Goal: Use online tool/utility: Utilize a website feature to perform a specific function

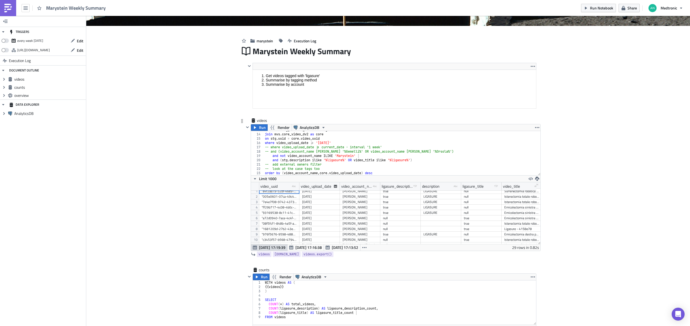
scroll to position [2, 0]
click at [394, 264] on icon "button" at bounding box center [396, 262] width 4 height 4
click at [362, 236] on div "SQL" at bounding box center [365, 238] width 36 height 5
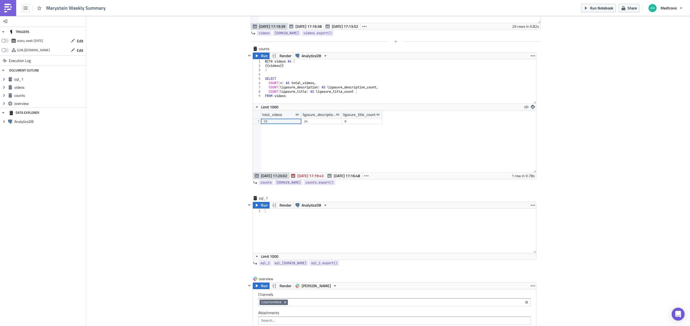
scroll to position [309, 0]
click at [263, 47] on div "counts counts" at bounding box center [272, 48] width 27 height 5
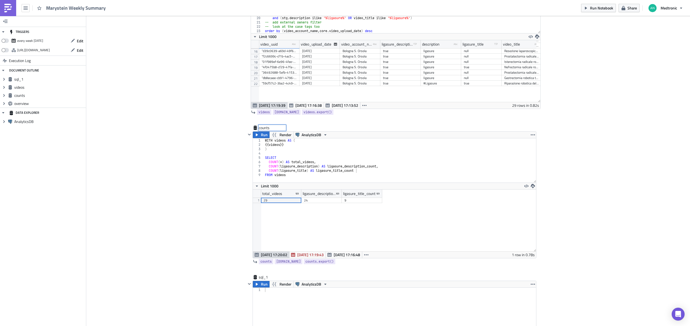
scroll to position [223, 0]
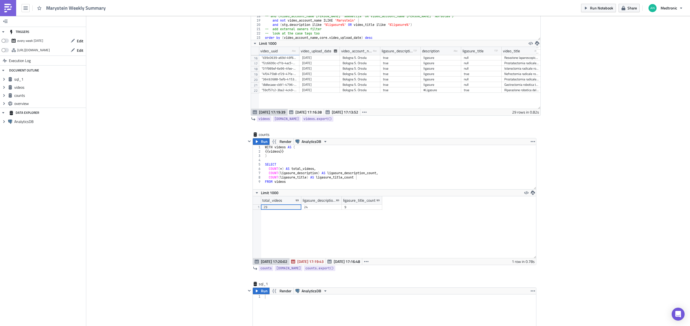
click at [212, 142] on div "Cover Image marystein Execution Log Marystein Weekly Summary <ol> <li>Get video…" at bounding box center [388, 232] width 604 height 879
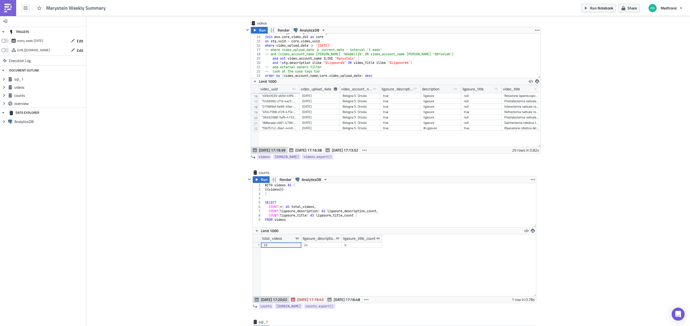
scroll to position [186, 0]
click at [263, 171] on div "counts" at bounding box center [272, 171] width 27 height 5
click at [263, 171] on input "counts" at bounding box center [272, 171] width 27 height 5
type input "tags"
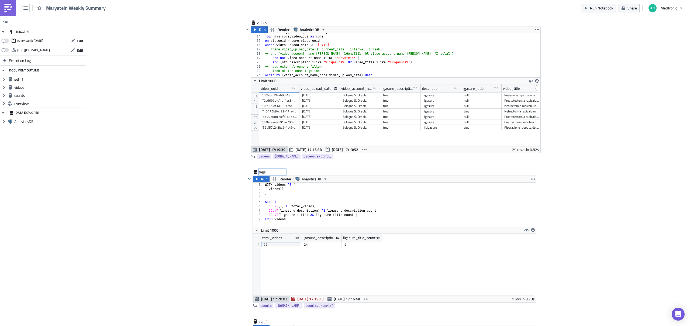
click at [224, 184] on div "Cover Image marystein Execution Log Marystein Weekly Summary <ol> <li>Get video…" at bounding box center [388, 269] width 604 height 879
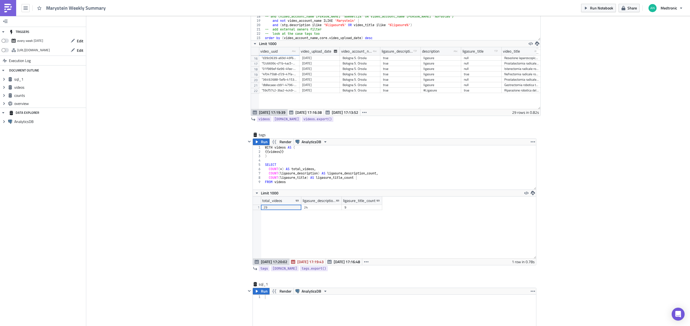
scroll to position [226, 0]
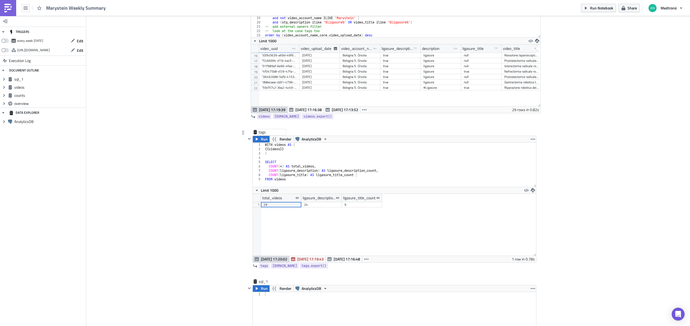
click at [260, 132] on div "tags" at bounding box center [272, 131] width 27 height 5
click at [260, 132] on input "tags" at bounding box center [272, 131] width 27 height 5
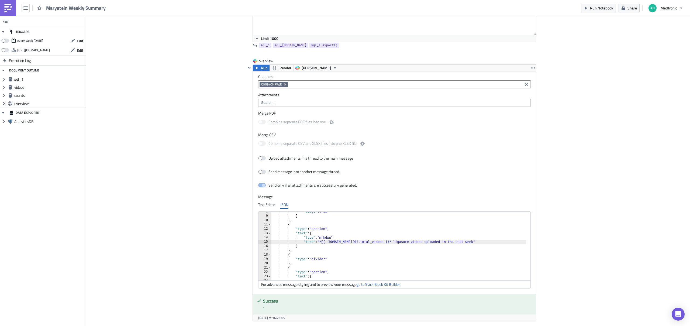
scroll to position [536, 0]
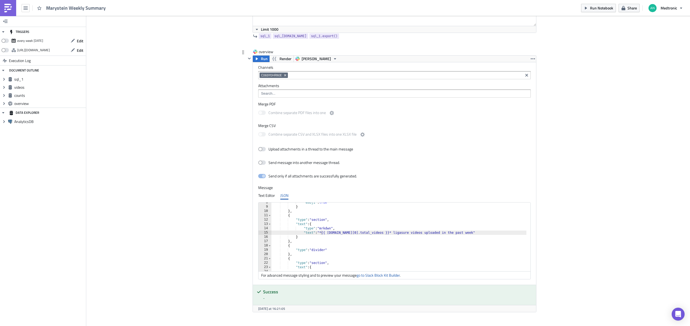
click at [332, 232] on div ""emoji" : true } } , { "type" : "section" , "text" : { "type" : "mrkdwn" , "tex…" at bounding box center [530, 236] width 517 height 73
paste textarea "tag"
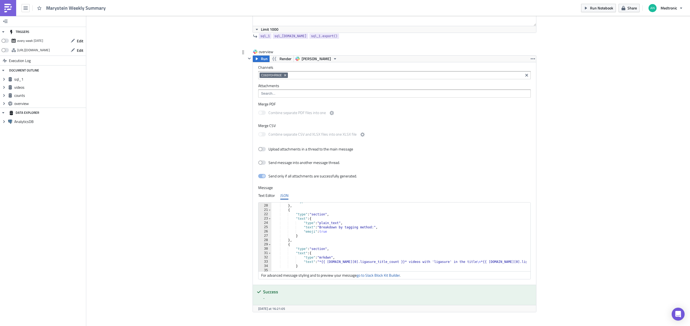
scroll to position [97, 0]
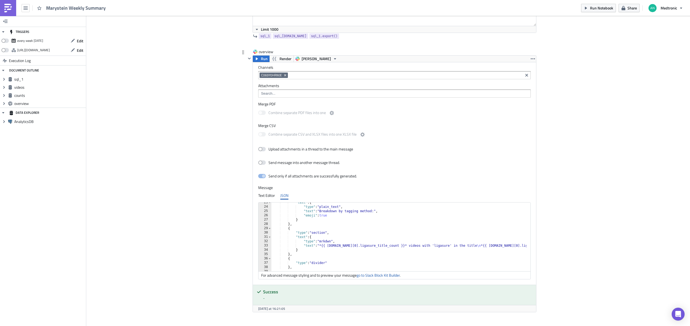
click at [331, 247] on div ""text" : { "type" : "plain_text" , "text" : "Breakdown by tagging method:" , "e…" at bounding box center [530, 236] width 517 height 73
paste textarea "tag"
click at [428, 246] on div ""text" : { "type" : "plain_text" , "text" : "Breakdown by tagging method:" , "e…" at bounding box center [475, 236] width 517 height 73
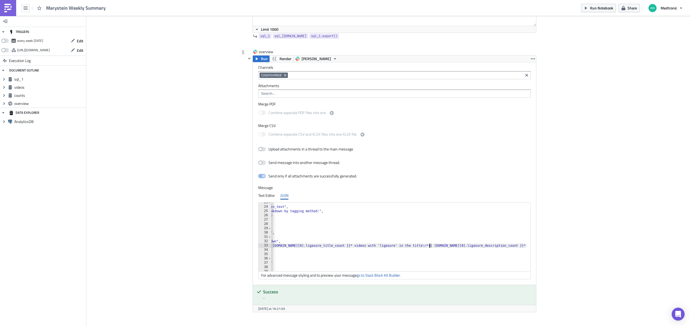
click at [428, 246] on div ""text" : { "type" : "plain_text" , "text" : "Breakdown by tagging method:" , "e…" at bounding box center [475, 236] width 517 height 73
paste textarea "tag"
type textarea ""text": "*{{ [DOMAIN_NAME][0].ligasure_title_count }}* videos with 'ligasure' i…"
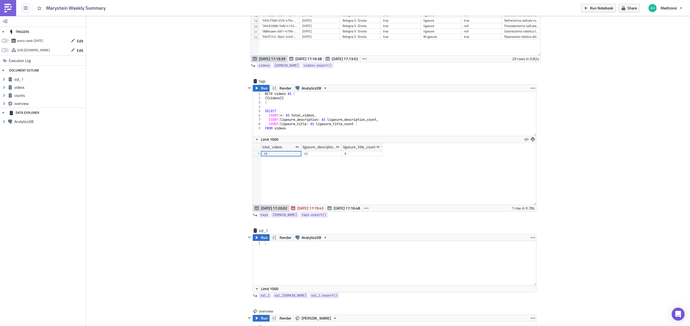
scroll to position [252, 0]
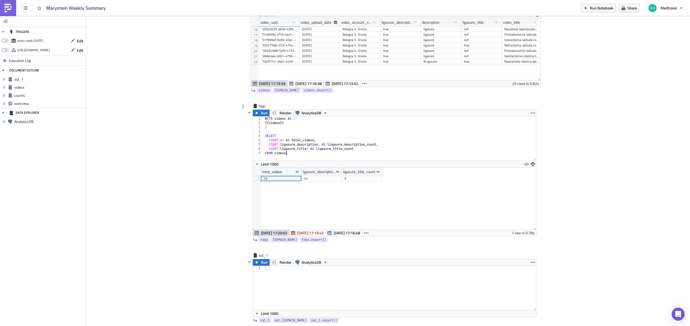
type textarea "FROM videos"
click at [320, 152] on div "WITH videos AS ( {{ videos }} ) SELECT COUNT ( * ) AS total_videos , COUNT ( li…" at bounding box center [400, 142] width 272 height 53
click at [261, 104] on div "tags" at bounding box center [272, 105] width 27 height 5
click at [261, 104] on input "tags" at bounding box center [272, 105] width 27 height 5
type input "counts"
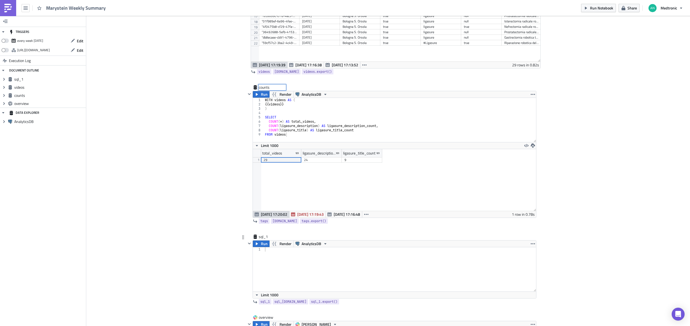
scroll to position [277, 0]
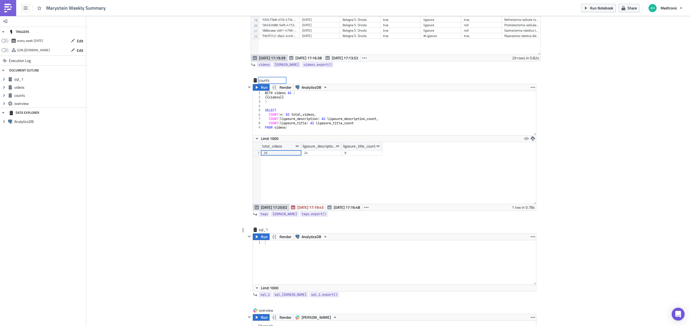
click at [243, 231] on icon at bounding box center [243, 230] width 4 height 4
click at [531, 236] on icon "button" at bounding box center [533, 237] width 4 height 4
click at [518, 269] on div "Remove" at bounding box center [534, 268] width 36 height 5
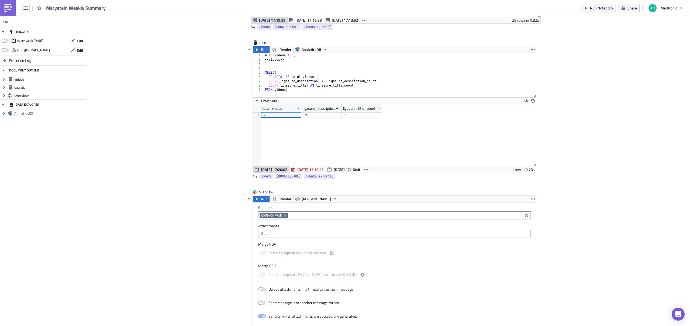
scroll to position [459, 0]
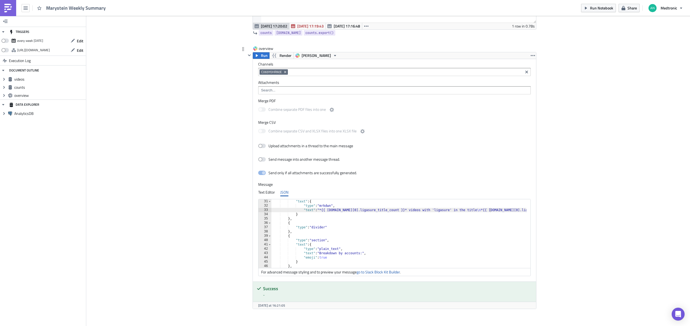
click at [371, 215] on div ""text" : { "type" : "mrkdwn" , "text" : "*{{ [DOMAIN_NAME][0].ligasure_title_co…" at bounding box center [530, 235] width 517 height 73
type textarea ""text": "*{{ [DOMAIN_NAME][0].total_videos }}* ligasure videos uploaded in the …"
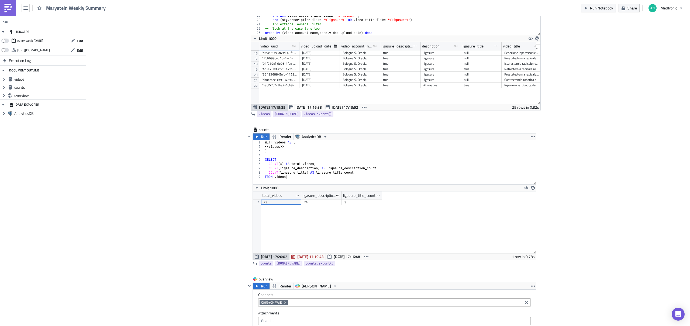
scroll to position [212, 0]
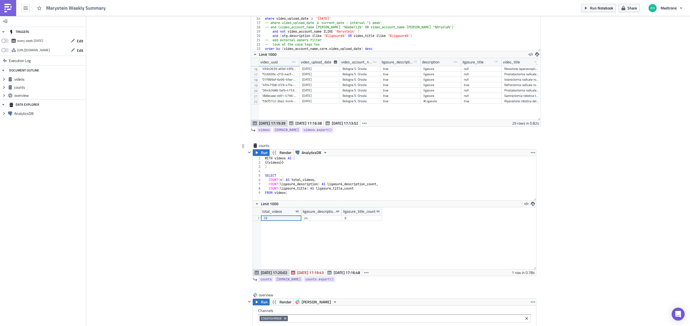
click at [361, 177] on div "WITH videos AS ( {{ videos }} ) SELECT COUNT ( * ) AS total_videos , COUNT ( li…" at bounding box center [400, 182] width 272 height 53
click at [261, 150] on span "Run" at bounding box center [264, 152] width 7 height 6
type textarea "COUNT(ligasure_title) AS ligasure_title_count"
click at [369, 190] on div "WITH videos AS ( {{ videos }} ) SELECT COUNT ( * ) AS total_videos , COUNT ( li…" at bounding box center [400, 182] width 272 height 53
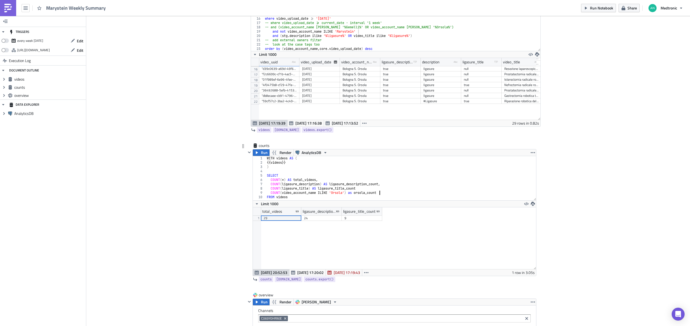
scroll to position [0, 7]
click at [257, 153] on button "Run" at bounding box center [261, 152] width 17 height 6
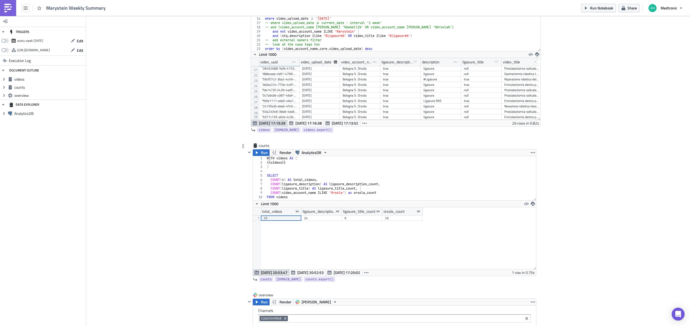
click at [330, 194] on div "WITH videos AS ( {{ videos }} ) SELECT COUNT ( * ) AS total_videos , COUNT ( li…" at bounding box center [401, 182] width 271 height 53
click at [271, 193] on div "WITH videos AS ( {{ videos }} ) SELECT COUNT ( * ) AS total_videos , COUNT ( li…" at bounding box center [401, 182] width 271 height 53
click at [261, 151] on span "Run" at bounding box center [264, 152] width 7 height 6
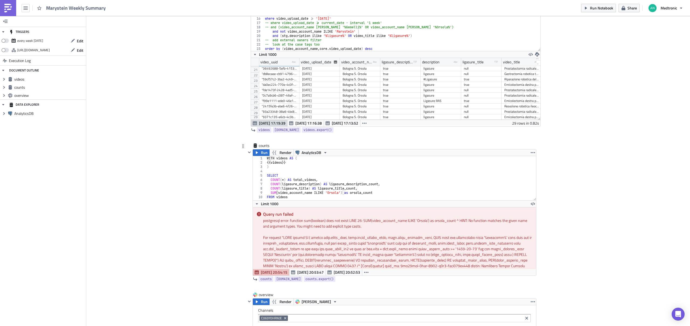
click at [327, 192] on div "WITH videos AS ( {{ videos }} ) SELECT COUNT ( * ) AS total_videos , COUNT ( li…" at bounding box center [401, 182] width 271 height 53
click at [272, 191] on div "WITH videos AS ( {{ videos }} ) SELECT COUNT ( * ) AS total_videos , COUNT ( li…" at bounding box center [401, 182] width 271 height 53
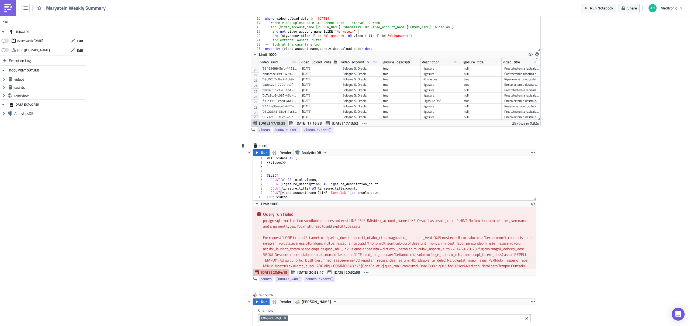
click at [394, 191] on div "WITH videos AS ( {{ videos }} ) SELECT COUNT ( * ) AS total_videos , COUNT ( li…" at bounding box center [401, 182] width 271 height 53
paste textarea "*) FILTER (WHERE video_account_name [PERSON_NAME] '%Gemelli%') AS gemelli"
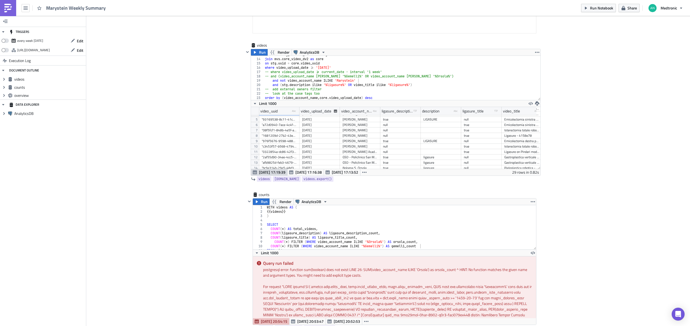
scroll to position [25, 0]
click at [273, 240] on div "WITH videos AS ( {{ videos }} ) SELECT COUNT ( * ) AS total_videos , COUNT ( li…" at bounding box center [399, 231] width 267 height 53
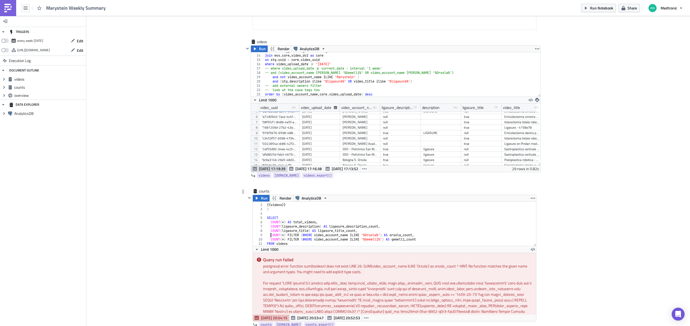
scroll to position [167, 0]
click at [320, 230] on div "WITH videos AS ( {{ videos }} ) SELECT COUNT ( * ) AS total_videos , COUNT ( li…" at bounding box center [399, 224] width 267 height 53
click at [264, 196] on span "Run" at bounding box center [264, 198] width 7 height 6
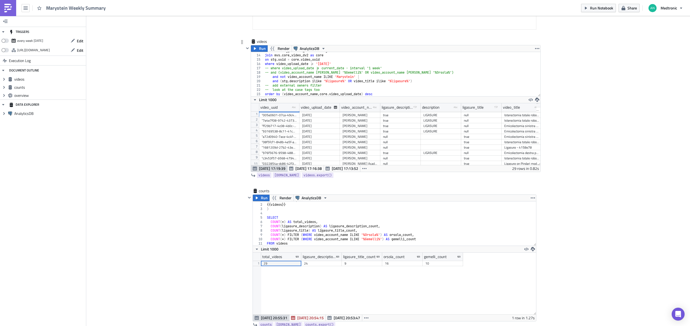
scroll to position [0, 0]
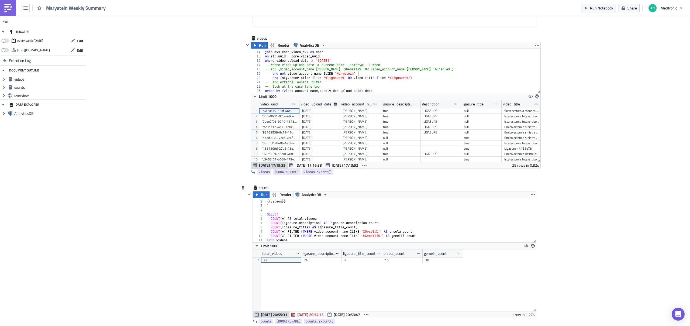
click at [427, 236] on div "WITH videos AS ( {{ videos }} ) SELECT COUNT ( * ) AS total_videos , COUNT ( li…" at bounding box center [399, 221] width 267 height 53
click at [392, 232] on div "WITH videos AS ( {{ videos }} ) SELECT COUNT ( * ) AS total_videos , COUNT ( li…" at bounding box center [399, 221] width 267 height 53
click at [393, 236] on div "WITH videos AS ( {{ videos }} ) SELECT COUNT ( * ) AS total_videos , COUNT ( li…" at bounding box center [399, 221] width 267 height 53
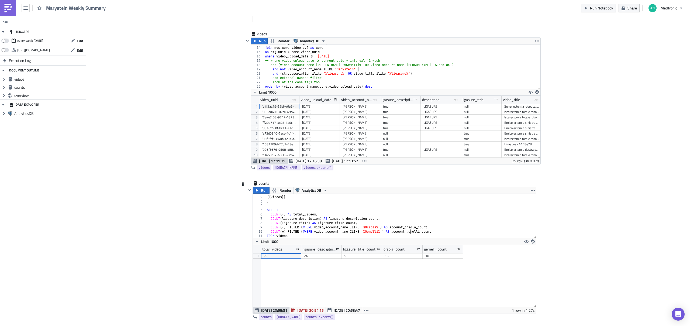
click at [448, 233] on div "WITH videos AS ( {{ videos }} ) SELECT COUNT ( * ) AS total_videos , COUNT ( li…" at bounding box center [399, 217] width 267 height 53
click at [445, 233] on div "WITH videos AS ( {{ videos }} ) SELECT COUNT ( * ) AS total_videos , COUNT ( li…" at bounding box center [399, 217] width 267 height 53
type textarea "COUNT(*) FILTER (WHERE video_account_name ILIKE '%Gemelli%') AS account_gemelli…"
paste textarea "COUNT(*) FILTER (WHERE video_account_name [PERSON_NAME] '%Gemelli%') AS account…"
drag, startPoint x: 421, startPoint y: 237, endPoint x: 432, endPoint y: 236, distance: 10.5
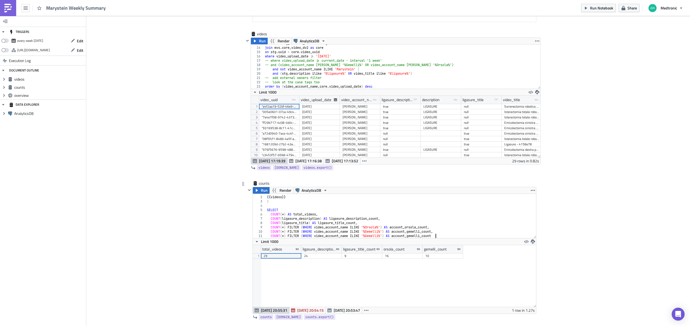
click at [421, 237] on div "WITH videos AS ( {{ videos }} ) SELECT COUNT ( * ) AS total_videos , COUNT ( li…" at bounding box center [399, 217] width 267 height 53
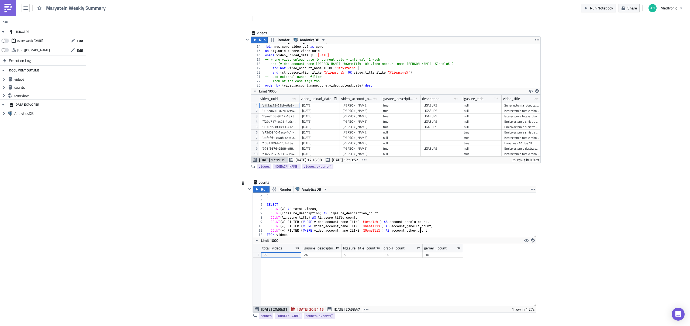
scroll to position [177, 0]
click at [350, 230] on div "{{ videos }} ) SELECT COUNT ( * ) AS total_videos , COUNT ( ligasure_descriptio…" at bounding box center [399, 214] width 267 height 53
click at [256, 189] on icon "button" at bounding box center [257, 188] width 4 height 4
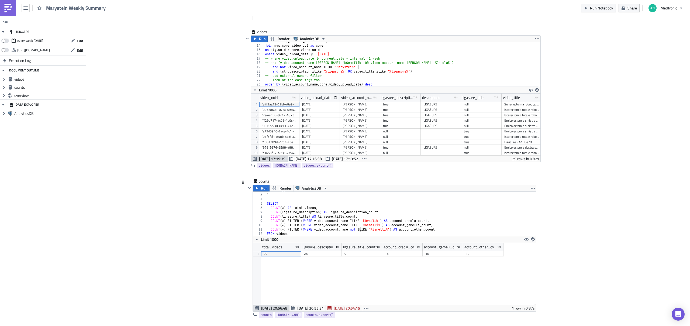
click at [390, 230] on div "{{ videos }} ) SELECT COUNT ( * ) AS total_videos , COUNT ( ligasure_descriptio…" at bounding box center [399, 214] width 267 height 53
drag, startPoint x: 314, startPoint y: 231, endPoint x: 390, endPoint y: 231, distance: 76.0
click at [390, 231] on div "{{ videos }} ) SELECT COUNT ( * ) AS total_videos , COUNT ( ligasure_descriptio…" at bounding box center [399, 214] width 267 height 53
click at [401, 231] on div "{{ videos }} ) SELECT COUNT ( * ) AS total_videos , COUNT ( ligasure_descriptio…" at bounding box center [399, 214] width 267 height 53
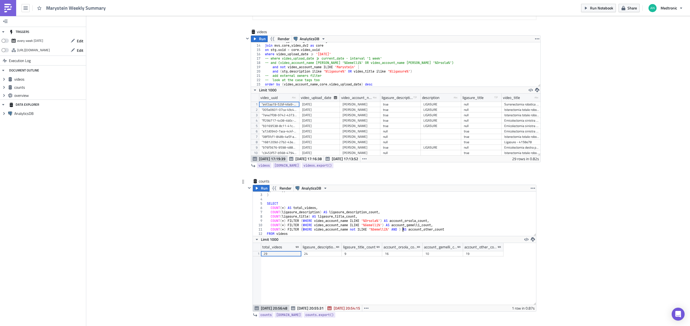
paste textarea "video_account_name not [PERSON_NAME] '%Gemelli%'"
click at [374, 222] on div "{{ videos }} ) SELECT COUNT ( * ) AS total_videos , COUNT ( ligasure_descriptio…" at bounding box center [399, 214] width 267 height 53
click at [381, 228] on div "{{ videos }} ) SELECT COUNT ( * ) AS total_videos , COUNT ( ligasure_descriptio…" at bounding box center [399, 214] width 267 height 53
click at [379, 229] on div "{{ videos }} ) SELECT COUNT ( * ) AS total_videos , COUNT ( ligasure_descriptio…" at bounding box center [399, 214] width 267 height 53
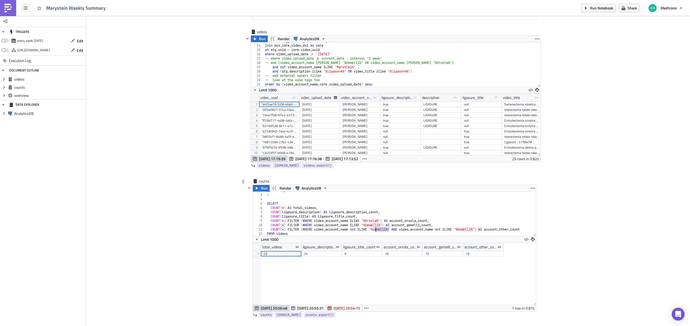
click at [379, 229] on div "{{ videos }} ) SELECT COUNT ( * ) AS total_videos , COUNT ( ligasure_descriptio…" at bounding box center [399, 214] width 267 height 53
paste textarea "Orsola"
click at [399, 212] on div "{{ videos }} ) SELECT COUNT ( * ) AS total_videos , COUNT ( ligasure_descriptio…" at bounding box center [399, 214] width 267 height 53
click at [259, 189] on button "Run" at bounding box center [261, 188] width 17 height 6
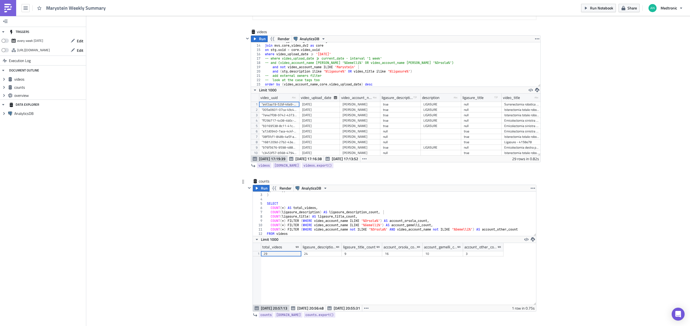
scroll to position [62, 283]
type textarea "COUNT(*) FILTER (WHERE video_account_name ILIKE '%Orsola%') AS account_orsola_c…"
click at [419, 222] on div "{{ videos }} ) SELECT COUNT ( * ) AS total_videos , COUNT ( ligasure_descriptio…" at bounding box center [399, 214] width 267 height 53
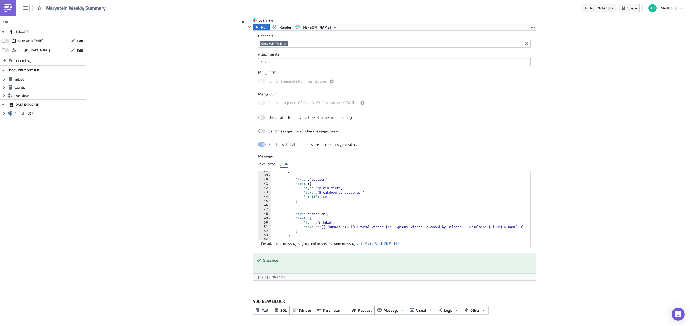
scroll to position [173, 0]
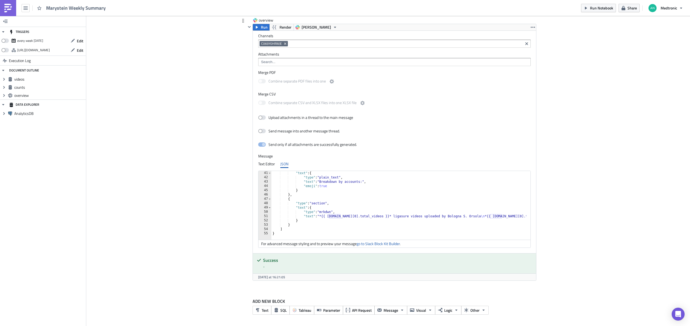
click at [372, 217] on div ""text" : { "type" : "plain_text" , "text" : "Breakdown by accounts:" , "emoji" …" at bounding box center [530, 207] width 517 height 73
paste textarea "account_orsola_count"
type textarea ""text": "*{{ [DOMAIN_NAME][0].account_orsola_count }}* ligasure videos uploaded…"
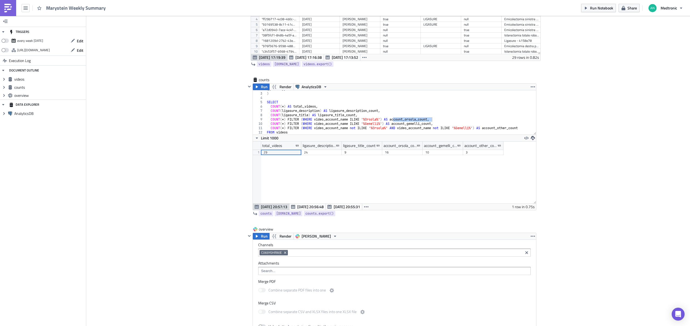
scroll to position [168, 0]
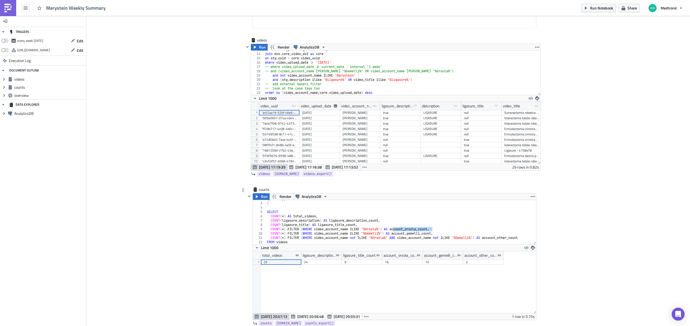
type textarea "COUNT(*) FILTER (WHERE video_account_name ILIKE '%Gemelli%') AS account_gemelli…"
click at [414, 235] on div "{{ videos }} ) SELECT COUNT ( * ) AS total_videos , COUNT ( ligasure_descriptio…" at bounding box center [399, 223] width 267 height 53
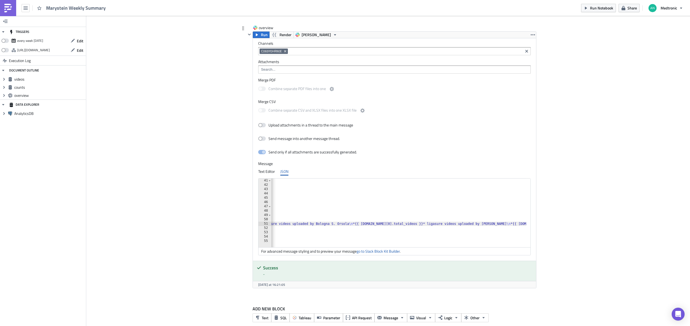
scroll to position [0, 148]
click at [398, 224] on div ""text" : { "type" : "plain_text" , "text" : "Breakdown by accounts:" , "emoji" …" at bounding box center [390, 215] width 532 height 73
paste textarea "account_gemelli_count"
type textarea ""text": "*{{ [DOMAIN_NAME][0].account_orsola_count }}* ligasure videos uploaded…"
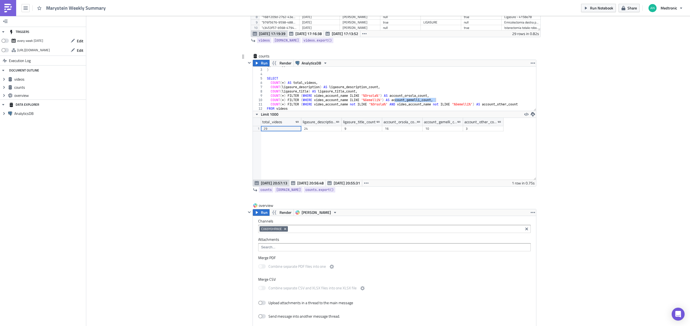
scroll to position [171, 0]
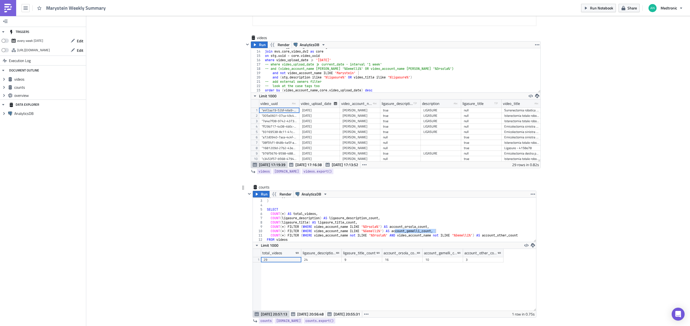
type textarea "COUNT(*) FILTER (WHERE video_account_name not ILIKE '%Orsola%' AND video_accoun…"
click at [425, 235] on div "{{ videos }} ) SELECT COUNT ( * ) AS total_videos , COUNT ( ligasure_descriptio…" at bounding box center [399, 220] width 267 height 53
click at [494, 236] on div "{{ videos }} ) SELECT COUNT ( * ) AS total_videos , COUNT ( ligasure_descriptio…" at bounding box center [399, 220] width 267 height 53
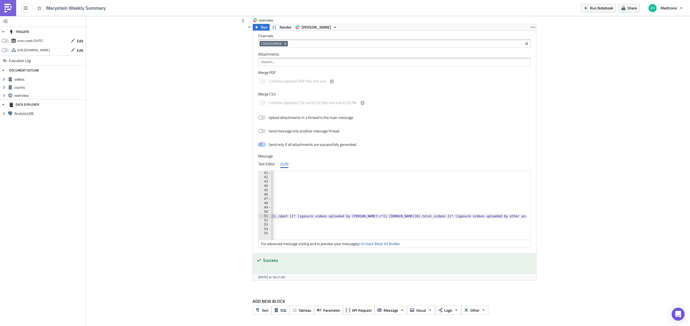
scroll to position [0, 295]
click at [458, 207] on div ""text" : { "type" : "plain_text" , "text" : "Breakdown by accounts:" , "emoji" …" at bounding box center [252, 207] width 550 height 73
click at [423, 216] on div ""text" : { "type" : "plain_text" , "text" : "Breakdown by accounts:" , "emoji" …" at bounding box center [252, 207] width 550 height 73
paste textarea "account_other_count"
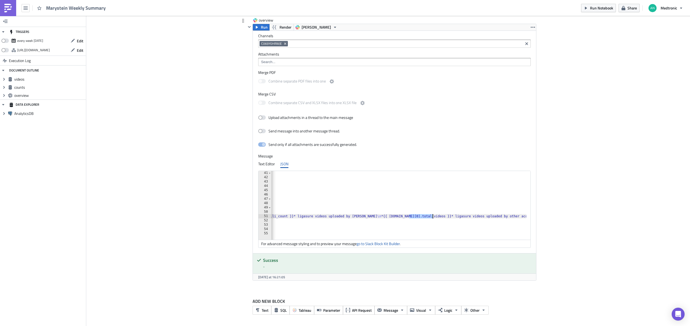
type textarea ""text": "*{{ [DOMAIN_NAME][0].account_orsola_count }}* ligasure videos uploaded…"
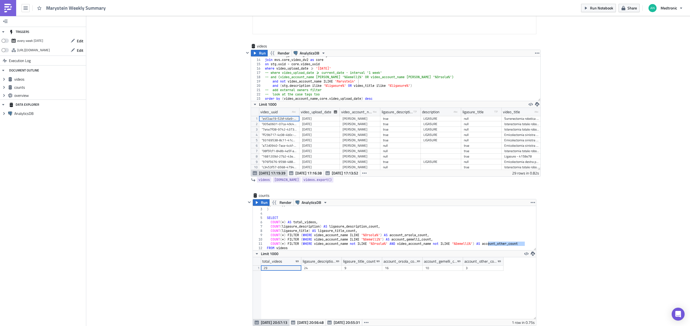
scroll to position [161, 0]
type textarea "and (stg.description ilike '%ligasure%' OR video_title ilike '%ligasure%')"
click at [428, 88] on div "from mvs . stg_content_video as stg join mvs . core_video_dv2 as core on stg . …" at bounding box center [400, 80] width 273 height 53
paste textarea "and [DOMAIN_NAME]_video_owner_external = True"
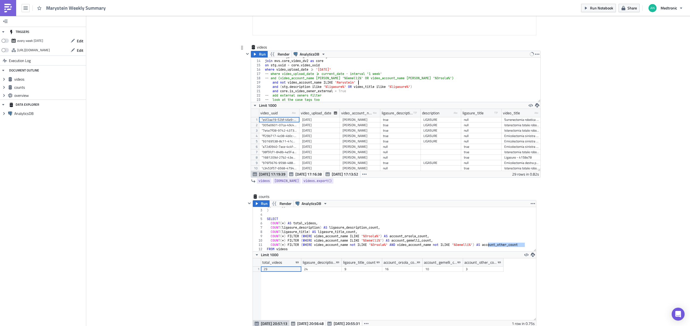
click at [385, 81] on div "from mvs . stg_content_video as stg join mvs . core_video_dv2 as core on stg . …" at bounding box center [400, 80] width 273 height 53
type textarea "and not video_account_name [PERSON_NAME]'"
type textarea "-- and (video_account_name [PERSON_NAME] '%Gemelli%' OR video_account_name ILIK…"
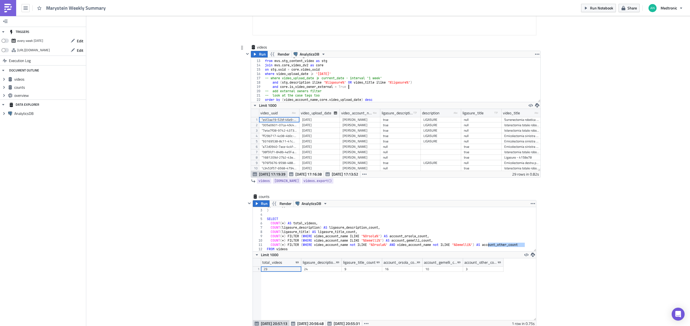
type textarea "-- add external owners filter"
type textarea "-- look at the case tags too"
type textarea "and [DOMAIN_NAME]_video_owner_external = True"
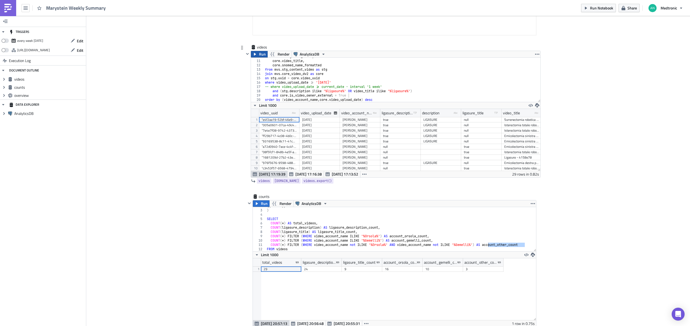
click at [259, 52] on span "Run" at bounding box center [262, 54] width 7 height 6
click at [261, 205] on span "Run" at bounding box center [264, 203] width 7 height 6
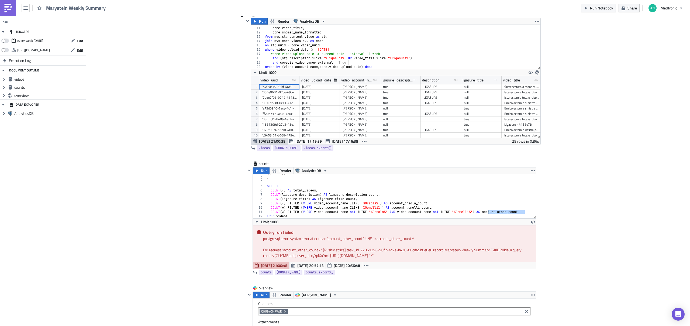
scroll to position [229, 0]
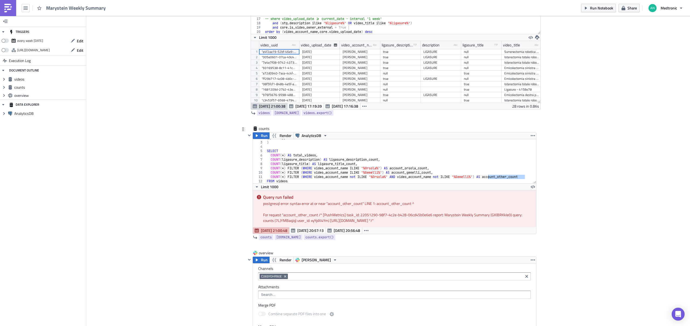
click at [479, 168] on div "{{ videos }} ) SELECT COUNT ( * ) AS total_videos , COUNT ( ligasure_descriptio…" at bounding box center [399, 162] width 267 height 53
click at [478, 168] on div "{{ videos }} ) SELECT COUNT ( * ) AS total_videos , COUNT ( ligasure_descriptio…" at bounding box center [399, 162] width 267 height 53
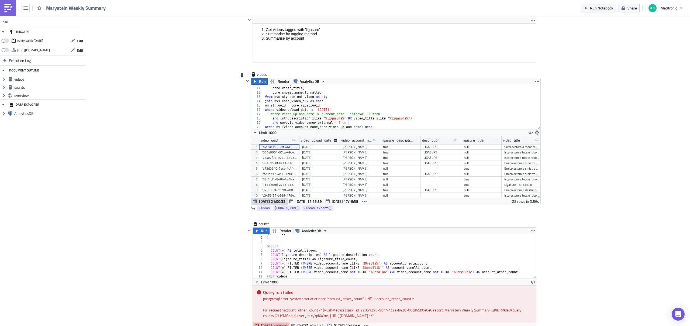
scroll to position [116, 0]
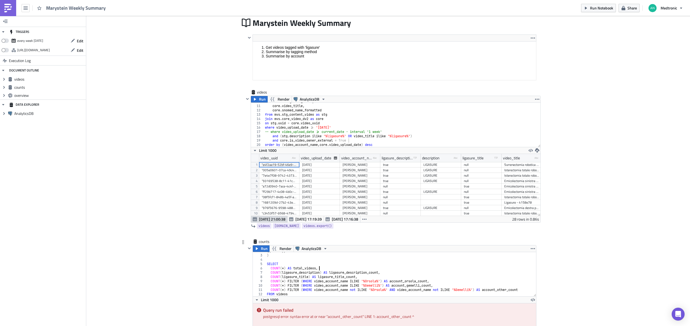
click at [338, 268] on div "{{ videos }} ) SELECT COUNT ( * ) AS total_videos , COUNT ( ligasure_descriptio…" at bounding box center [399, 275] width 267 height 53
type textarea "COUNT(*) AS total_videos,"
click at [261, 248] on span "Run" at bounding box center [264, 248] width 7 height 6
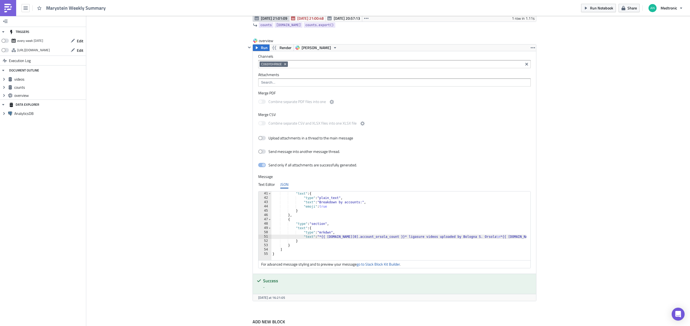
scroll to position [487, 0]
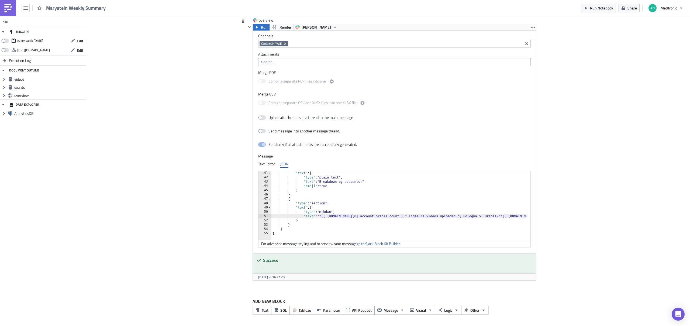
type textarea ""type": "mrkdwn","
click at [394, 212] on div ""text" : { "type" : "plain_text" , "text" : "Breakdown by accounts:" , "emoji" …" at bounding box center [554, 207] width 564 height 73
click at [261, 29] on span "Run" at bounding box center [264, 27] width 7 height 6
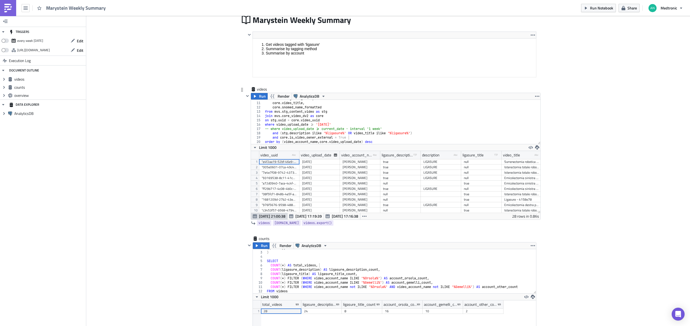
scroll to position [80, 0]
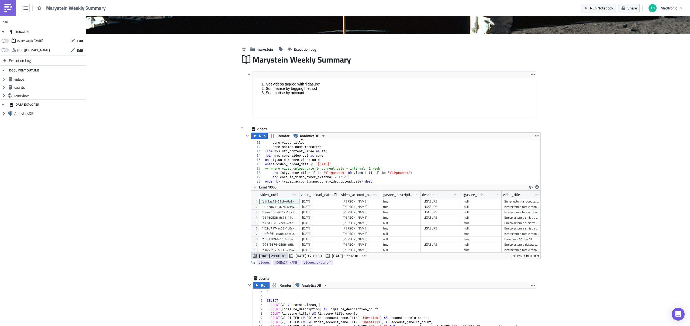
click at [420, 172] on div "end as ligasure_title , core . video_title , core . snomed_name_formatted from …" at bounding box center [400, 162] width 273 height 53
click at [416, 169] on div "end as ligasure_title , core . video_title , core . snomed_name_formatted from …" at bounding box center [400, 162] width 273 height 53
click at [431, 173] on div "end as ligasure_title , core . video_title , core . snomed_name_formatted from …" at bounding box center [400, 162] width 273 height 53
click at [426, 162] on div "end as ligasure_title , core . video_title , core . snomed_name_formatted from …" at bounding box center [400, 162] width 273 height 53
click at [260, 139] on span "Run" at bounding box center [262, 136] width 7 height 6
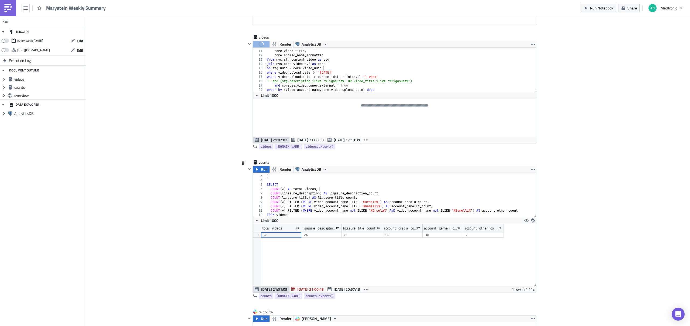
scroll to position [172, 0]
click at [373, 72] on div "end as ligasure_title , core . video_title , core . snomed_name_formatted from …" at bounding box center [399, 70] width 266 height 53
click at [420, 80] on div "end as ligasure_title , core . video_title , core . snomed_name_formatted from …" at bounding box center [399, 70] width 266 height 53
click at [409, 73] on div "end as ligasure_title , core . video_title , core . snomed_name_formatted from …" at bounding box center [399, 70] width 266 height 53
type textarea "-- where video_upload_date >= '[DATE]'"
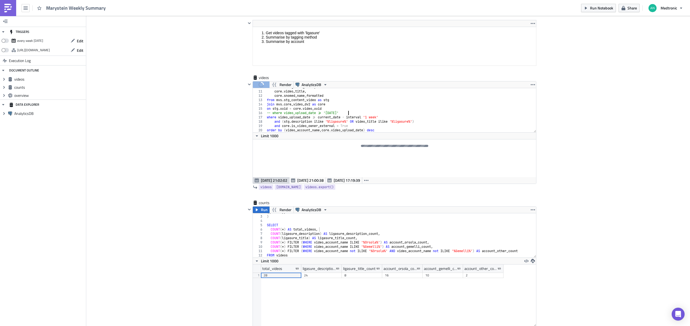
scroll to position [123, 0]
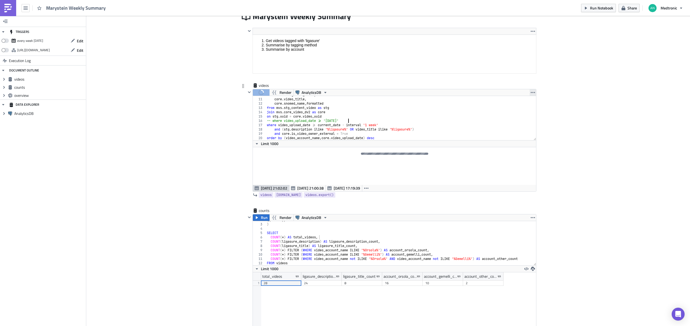
click at [532, 94] on icon "button" at bounding box center [533, 92] width 4 height 4
click at [566, 90] on div "Cover Image marystein Execution Log Marystein Weekly Summary <ol> <li>Get video…" at bounding box center [388, 280] width 604 height 774
click at [532, 216] on icon "button" at bounding box center [533, 217] width 4 height 4
click at [440, 242] on div "{{ videos }} ) SELECT COUNT ( * ) AS total_videos , COUNT ( ligasure_descriptio…" at bounding box center [399, 244] width 267 height 53
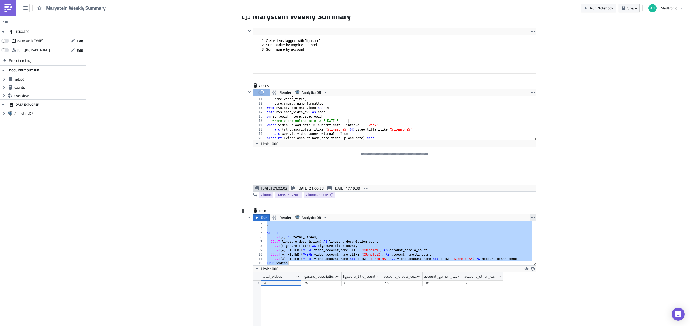
click at [533, 217] on icon "button" at bounding box center [533, 217] width 4 height 4
click at [527, 236] on div "Save Block" at bounding box center [534, 238] width 36 height 5
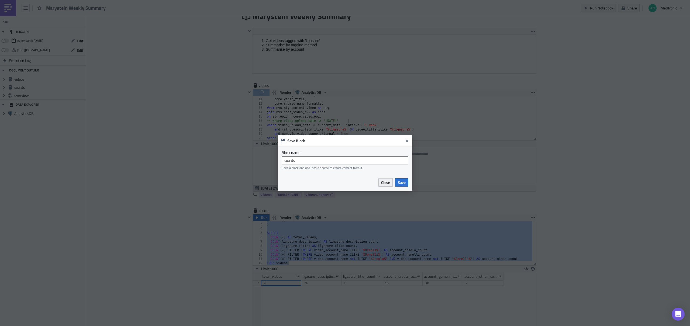
click at [383, 183] on span "Close" at bounding box center [385, 183] width 9 height 6
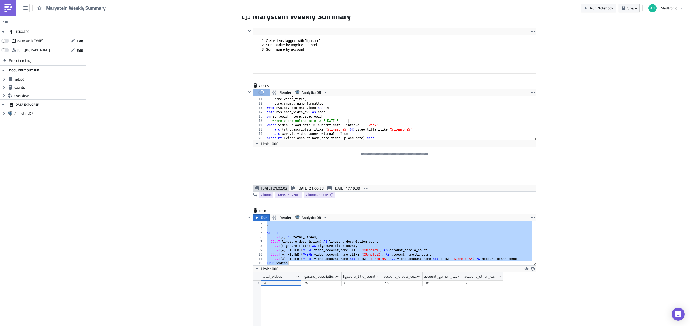
click at [620, 187] on div "Cover Image marystein Execution Log Marystein Weekly Summary <ol> <li>Get video…" at bounding box center [388, 280] width 604 height 774
click at [379, 240] on div "{{ videos }} ) SELECT COUNT ( * ) AS total_videos , COUNT ( ligasure_descriptio…" at bounding box center [399, 244] width 267 height 53
type textarea "COUNT(ligasure_description) AS ligasure_description_count,"
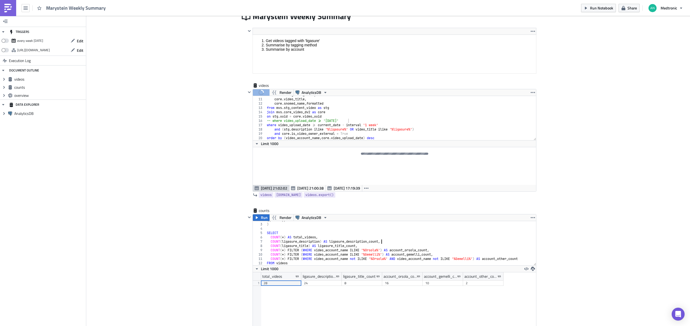
click at [224, 212] on div "Cover Image marystein Execution Log Marystein Weekly Summary <ol> <li>Get video…" at bounding box center [388, 280] width 604 height 774
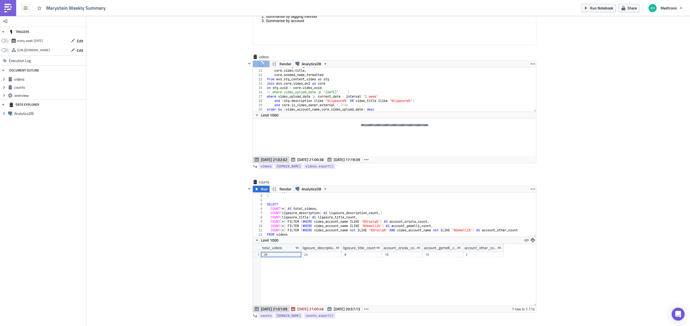
scroll to position [155, 0]
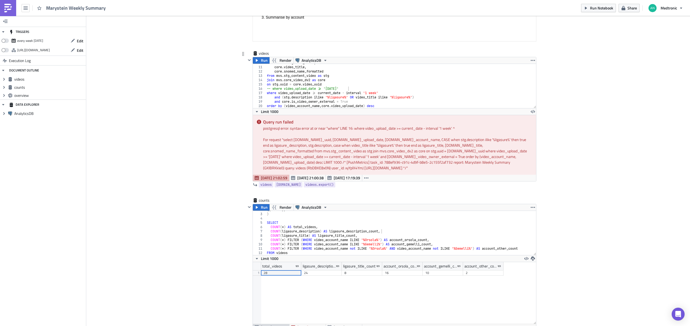
type textarea "where video_upload_date >= current_date - interval '1 week'"
click at [357, 92] on div "end as ligasure_title , core . video_title , core . snomed_name_formatted from …" at bounding box center [399, 87] width 266 height 53
click at [257, 62] on icon "button" at bounding box center [257, 60] width 4 height 4
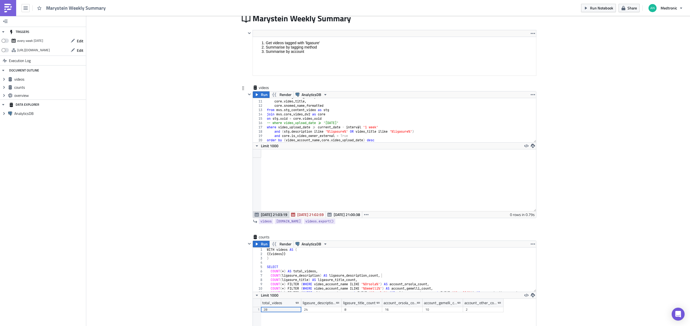
scroll to position [119, 0]
click at [362, 190] on div at bounding box center [394, 182] width 283 height 62
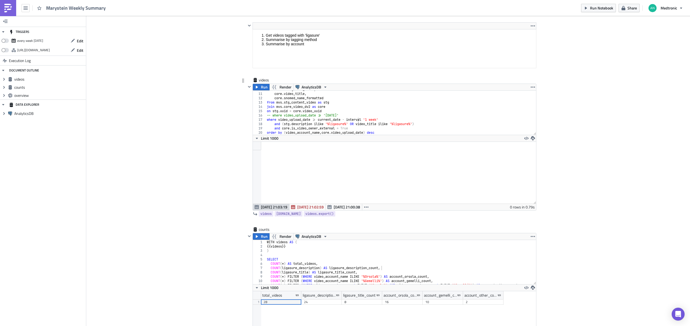
scroll to position [162, 0]
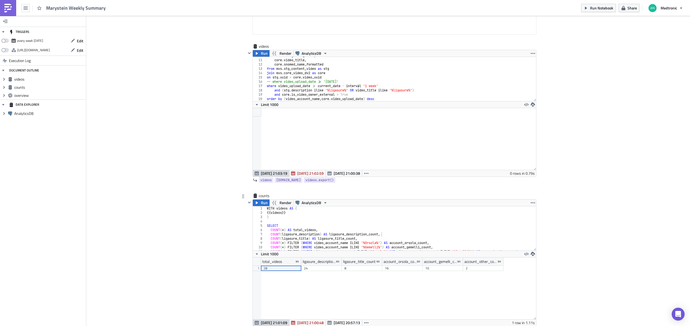
type textarea "SELECT"
click at [340, 224] on div "WITH videos AS ( {{ videos }} ) SELECT COUNT ( * ) AS total_videos , COUNT ( li…" at bounding box center [399, 232] width 267 height 53
click at [261, 203] on span "Run" at bounding box center [264, 203] width 7 height 6
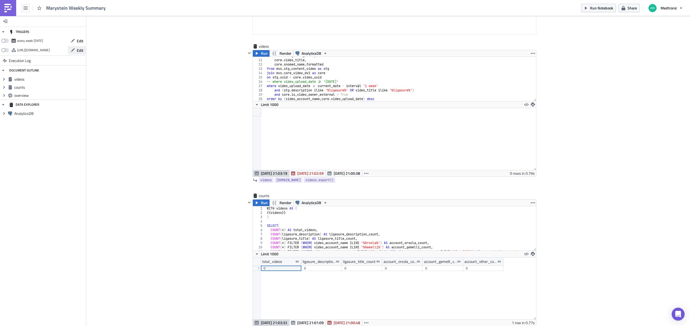
click at [74, 50] on icon "button" at bounding box center [73, 50] width 4 height 4
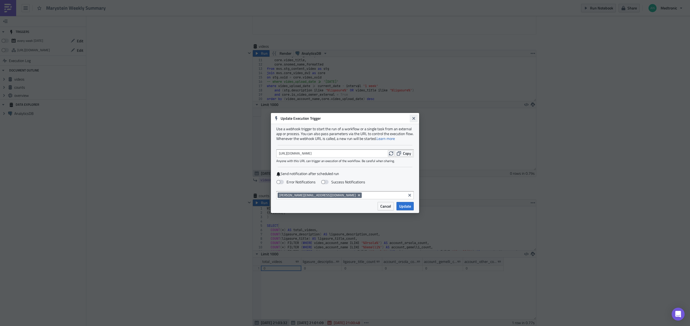
click at [415, 117] on icon "Close" at bounding box center [414, 118] width 4 height 4
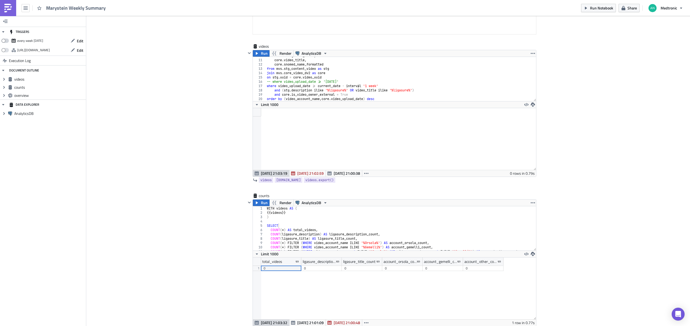
click at [5, 41] on span at bounding box center [5, 41] width 8 height 4
click at [5, 41] on input "checkbox" at bounding box center [4, 39] width 4 height 4
checkbox input "true"
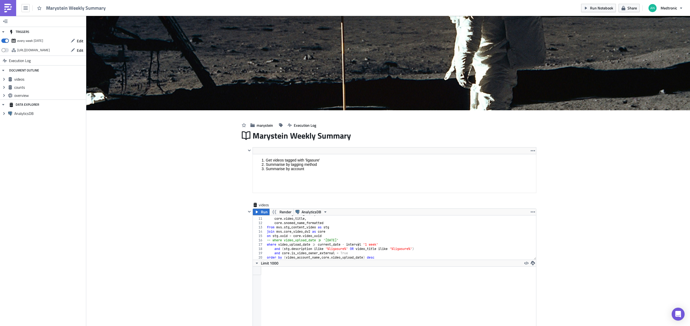
scroll to position [0, 0]
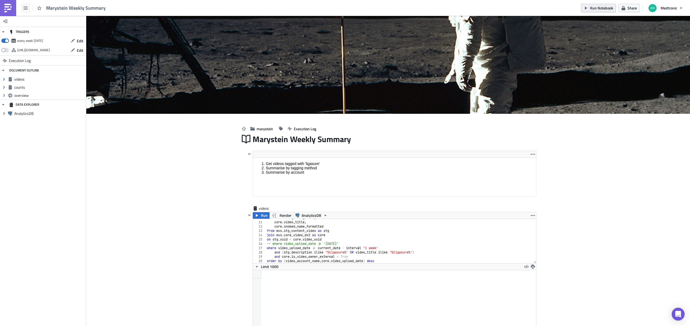
click at [601, 6] on span "Run Notebook" at bounding box center [601, 8] width 23 height 6
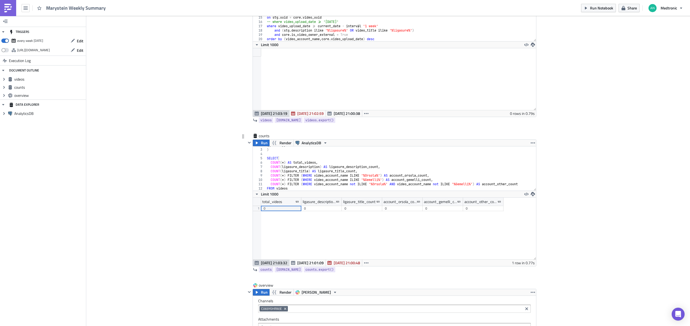
scroll to position [223, 0]
